Goal: Task Accomplishment & Management: Use online tool/utility

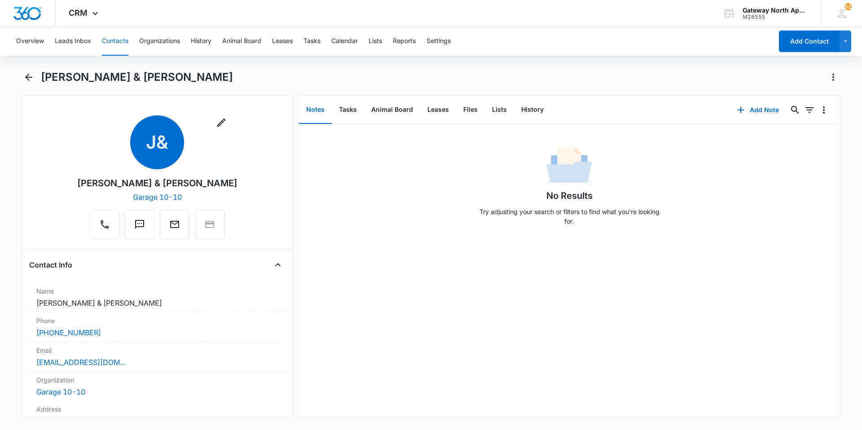
click at [112, 40] on button "Contacts" at bounding box center [115, 41] width 26 height 29
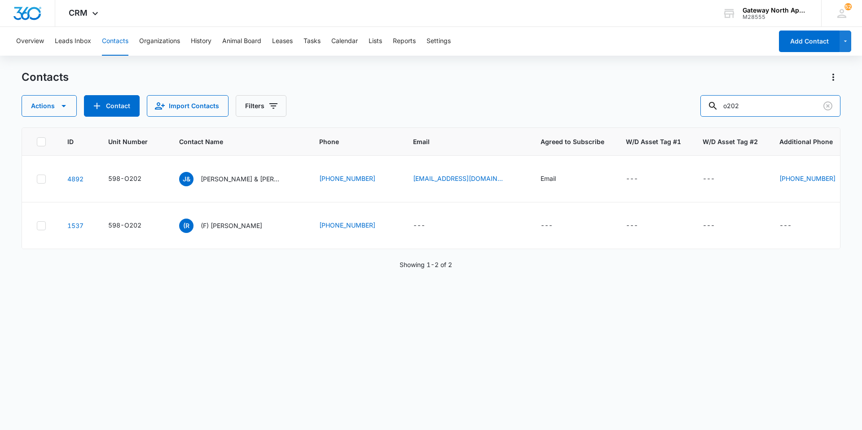
drag, startPoint x: 780, startPoint y: 106, endPoint x: 667, endPoint y: 113, distance: 113.8
click at [667, 113] on div "Actions Contact Import Contacts Filters o202" at bounding box center [431, 106] width 818 height 22
type input "o102"
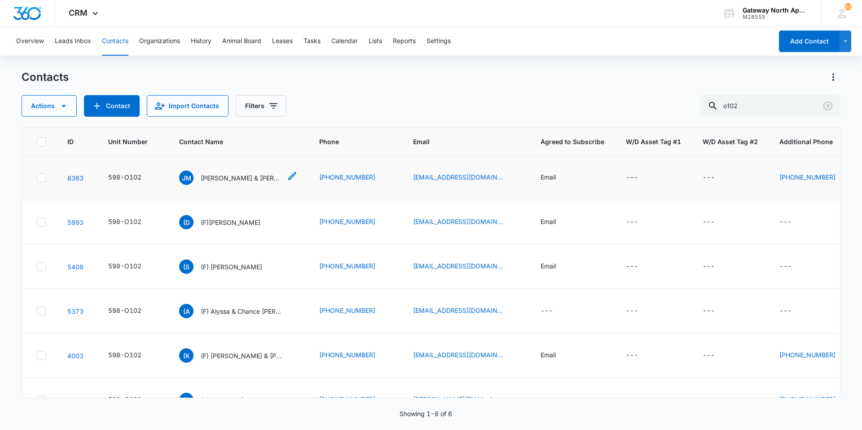
click at [265, 176] on p "[PERSON_NAME] & [PERSON_NAME]" at bounding box center [241, 177] width 81 height 9
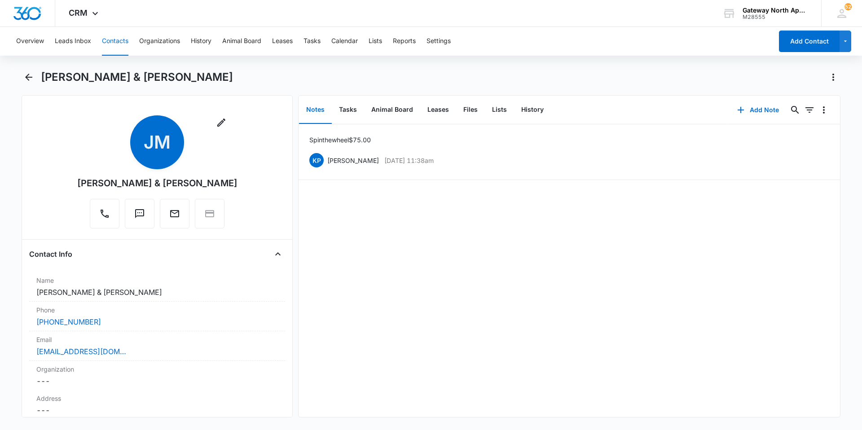
click at [117, 45] on button "Contacts" at bounding box center [115, 41] width 26 height 29
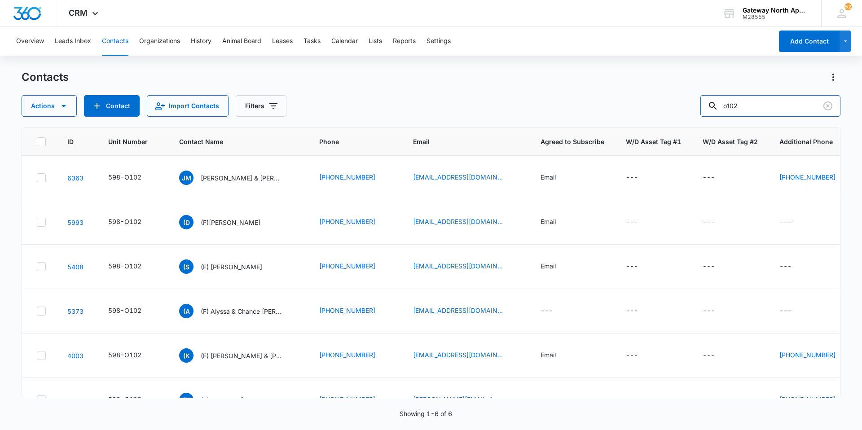
drag, startPoint x: 783, startPoint y: 108, endPoint x: 652, endPoint y: 104, distance: 132.0
click at [653, 102] on div "Actions Contact Import Contacts Filters o102" at bounding box center [431, 106] width 818 height 22
type input "g102"
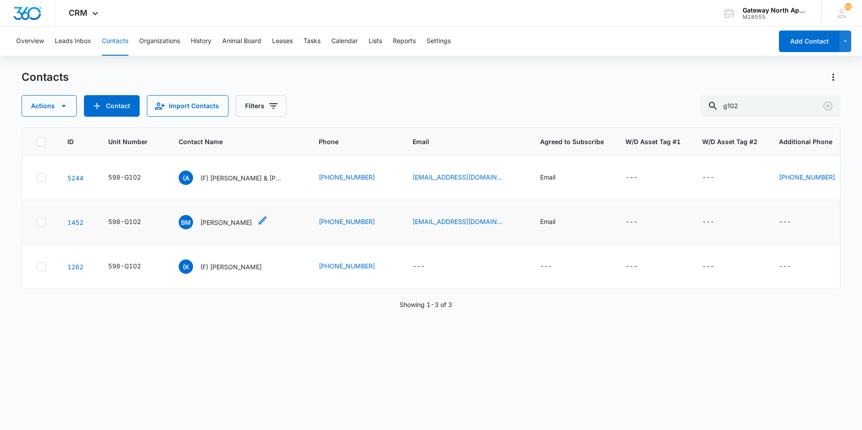
click at [208, 221] on p "[PERSON_NAME]" at bounding box center [226, 222] width 52 height 9
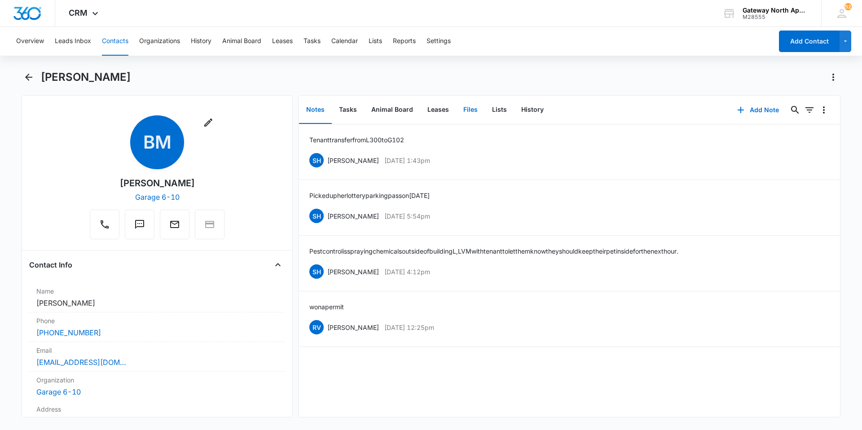
click at [472, 112] on button "Files" at bounding box center [470, 110] width 29 height 28
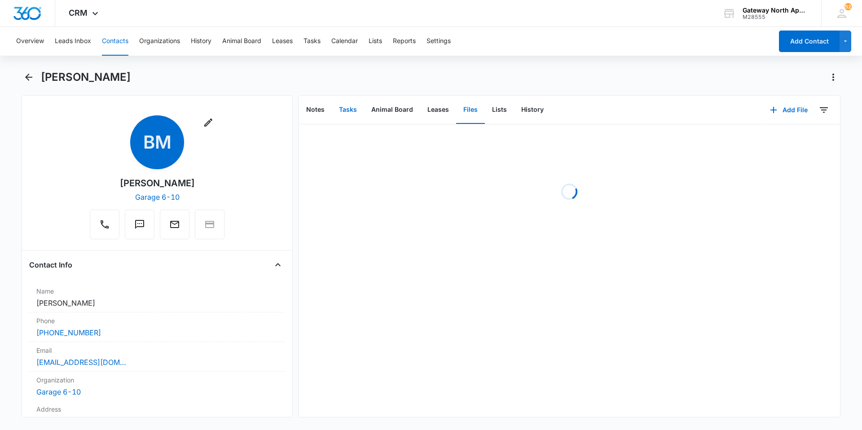
click at [344, 106] on button "Tasks" at bounding box center [348, 110] width 32 height 28
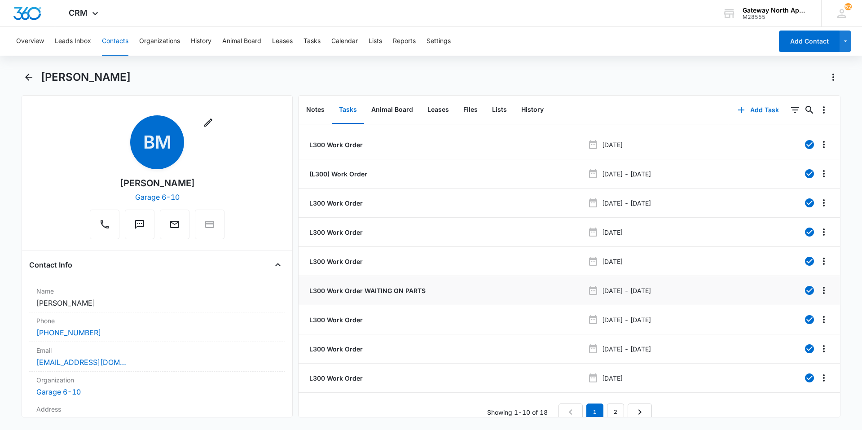
scroll to position [34, 0]
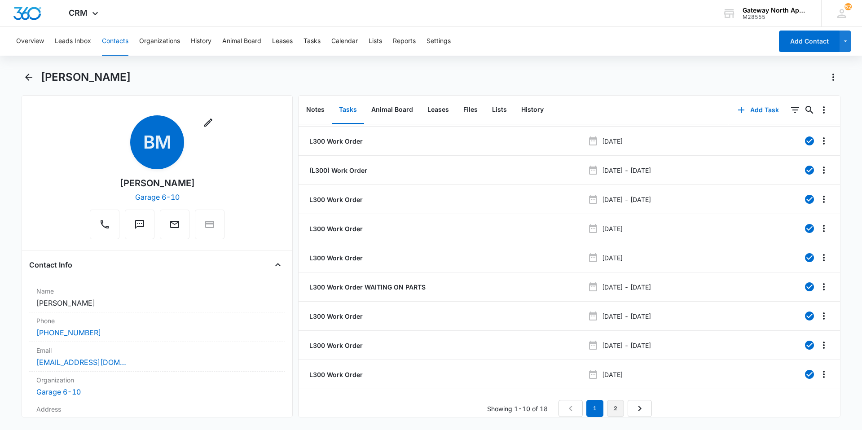
click at [618, 400] on link "2" at bounding box center [615, 408] width 17 height 17
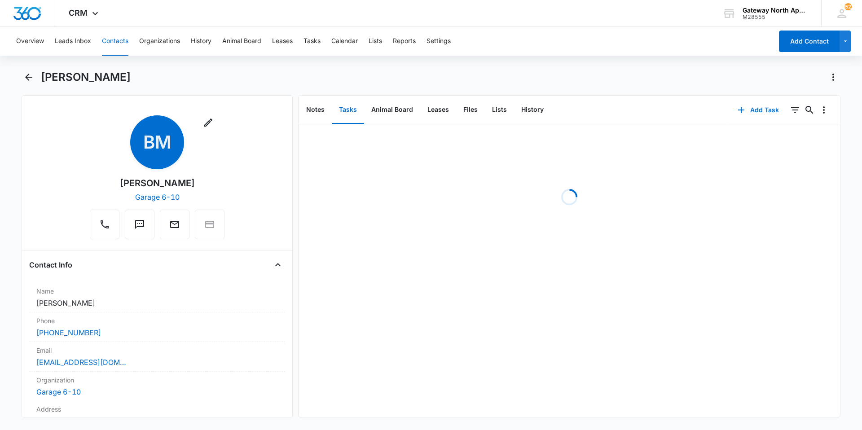
scroll to position [0, 0]
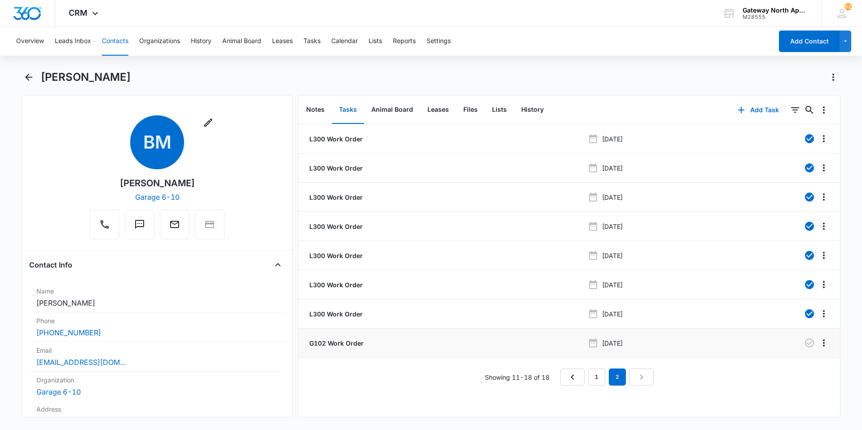
click at [356, 341] on p "G102 Work Order" at bounding box center [335, 342] width 56 height 9
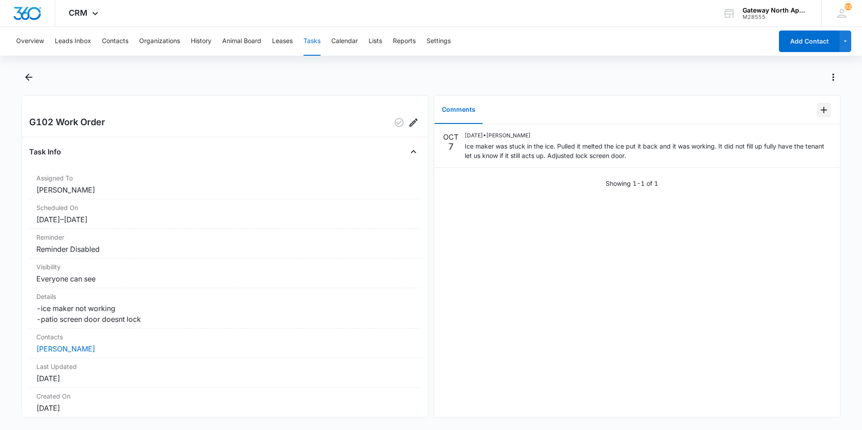
click at [818, 103] on button "Add Comment" at bounding box center [823, 110] width 14 height 14
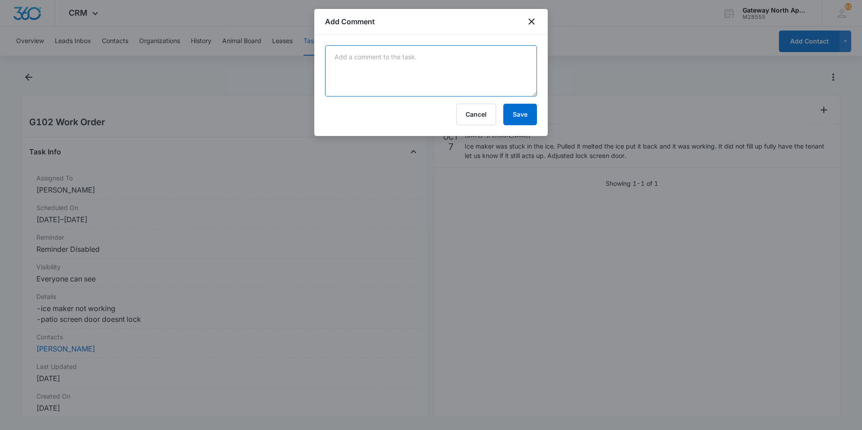
click at [437, 69] on textarea at bounding box center [431, 70] width 212 height 51
type textarea "tenant emailed 10/8, ice maker still not working"
click at [520, 121] on button "Save" at bounding box center [520, 115] width 34 height 22
